Goal: Entertainment & Leisure: Browse casually

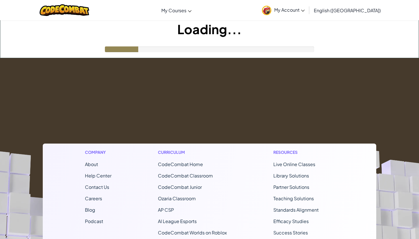
click at [369, 64] on footer "Company About Help Center Contact Us Careers Blog Podcast Curriculum CodeCombat…" at bounding box center [209, 212] width 419 height 309
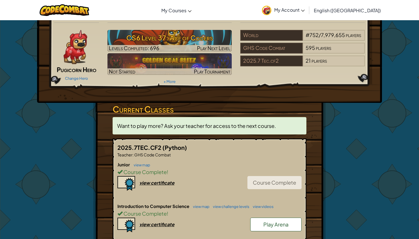
scroll to position [15, 0]
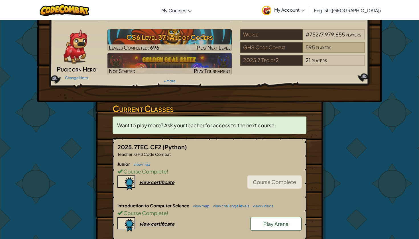
click at [314, 48] on span "595" at bounding box center [310, 47] width 9 height 7
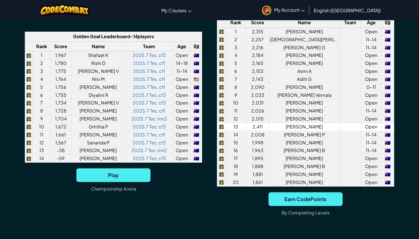
scroll to position [445, 0]
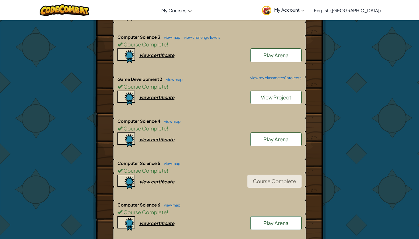
scroll to position [431, 0]
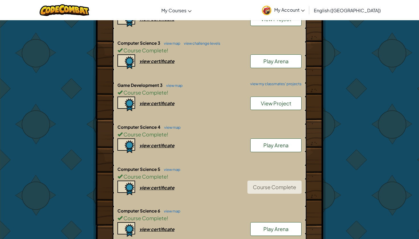
click at [287, 62] on link "Play Arena" at bounding box center [275, 61] width 51 height 14
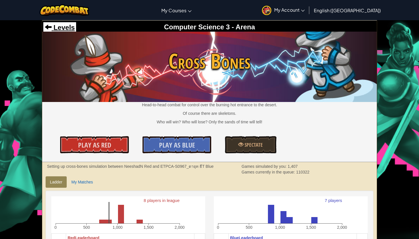
click at [61, 26] on span "Levels" at bounding box center [63, 28] width 23 height 8
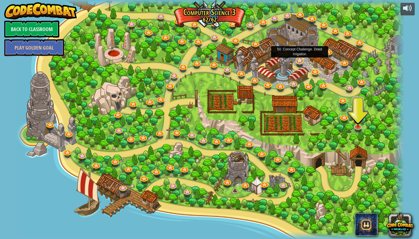
click at [301, 65] on link at bounding box center [299, 60] width 11 height 11
